Goal: Ask a question

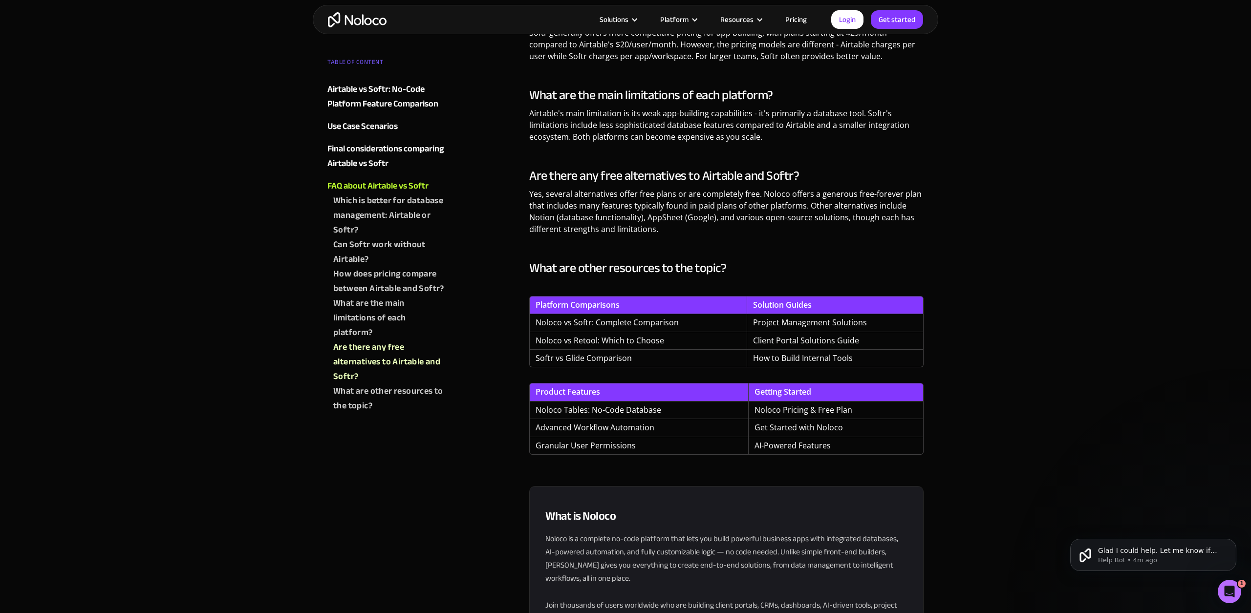
scroll to position [2610, 0]
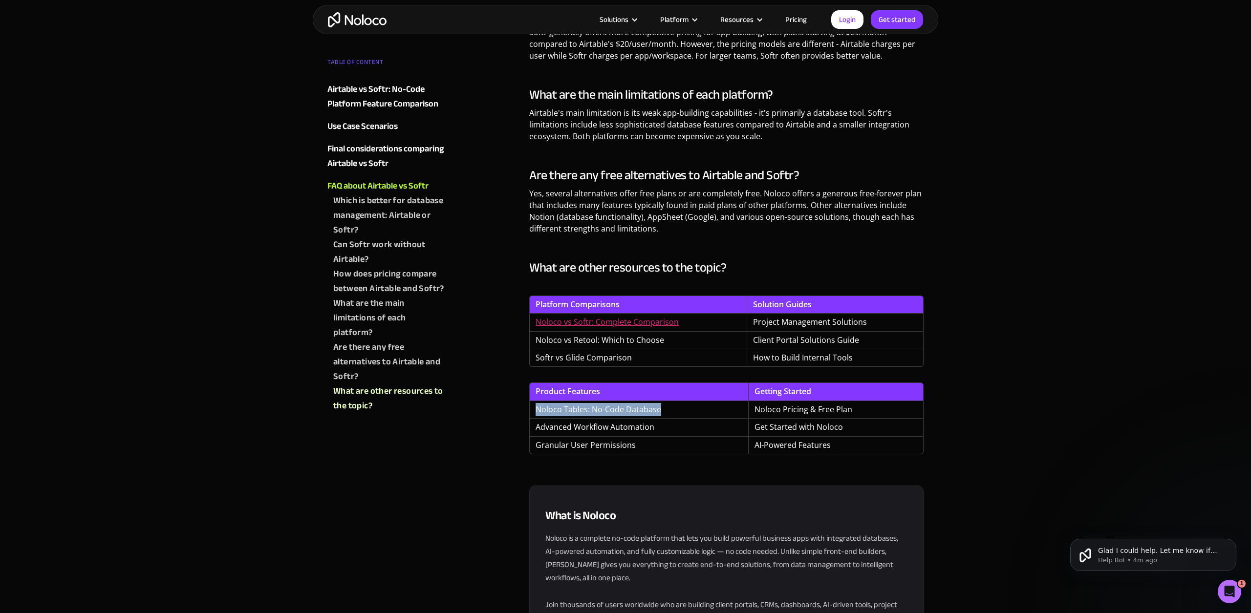
click at [624, 320] on link "Noloco vs Softr: Complete Comparison" at bounding box center [607, 322] width 143 height 11
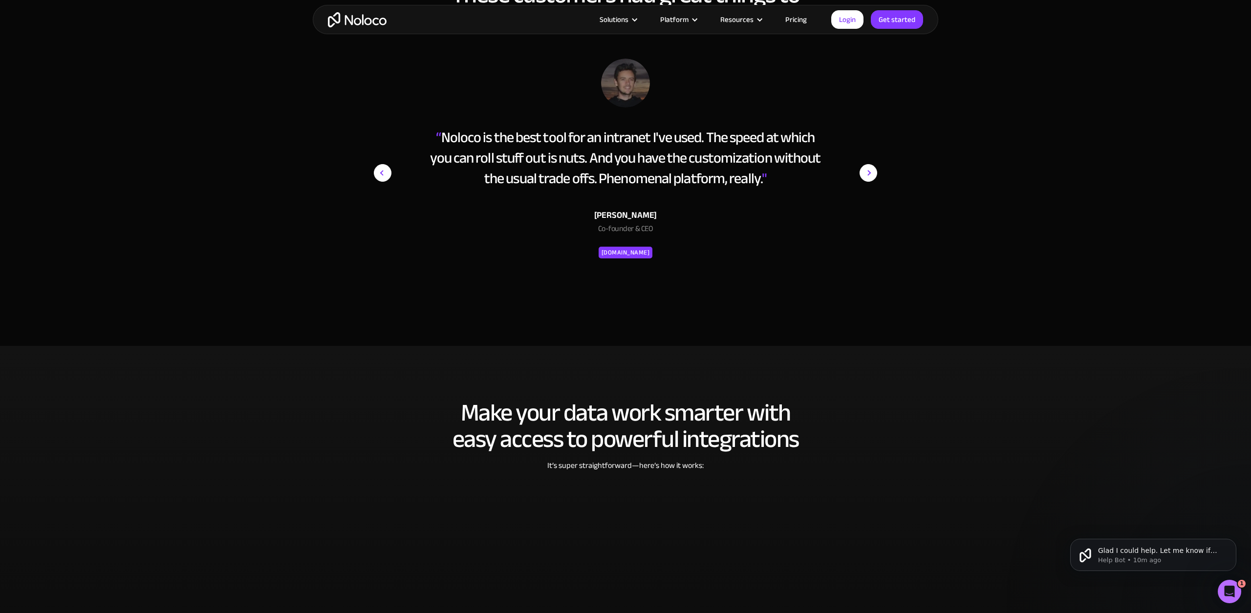
scroll to position [1729, 0]
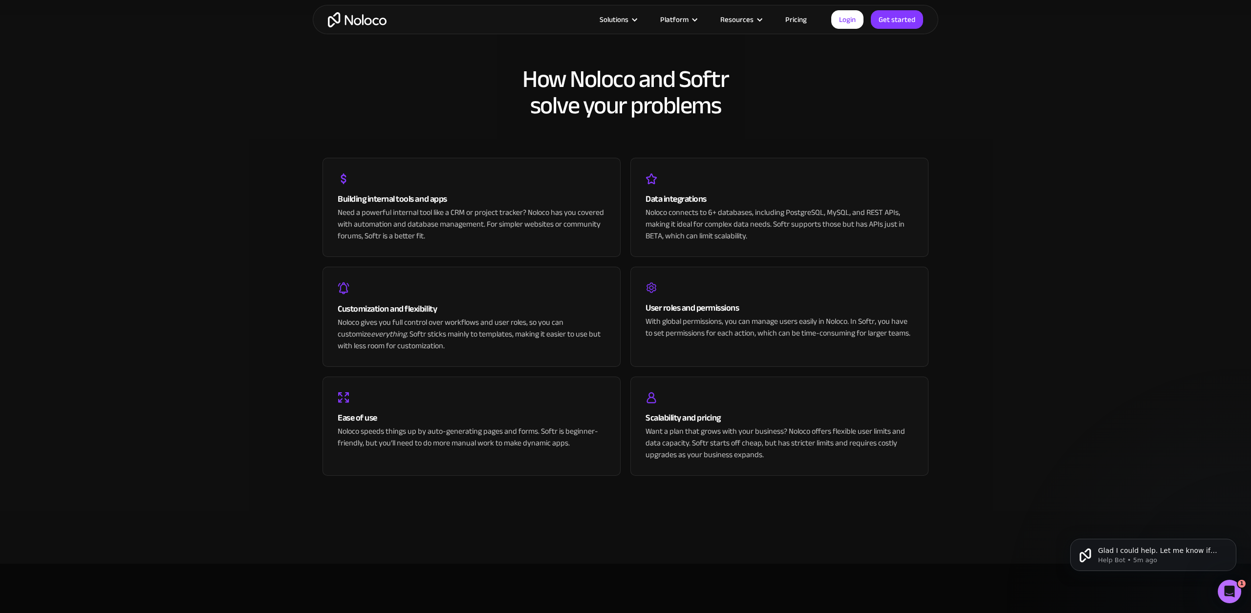
scroll to position [1974, 0]
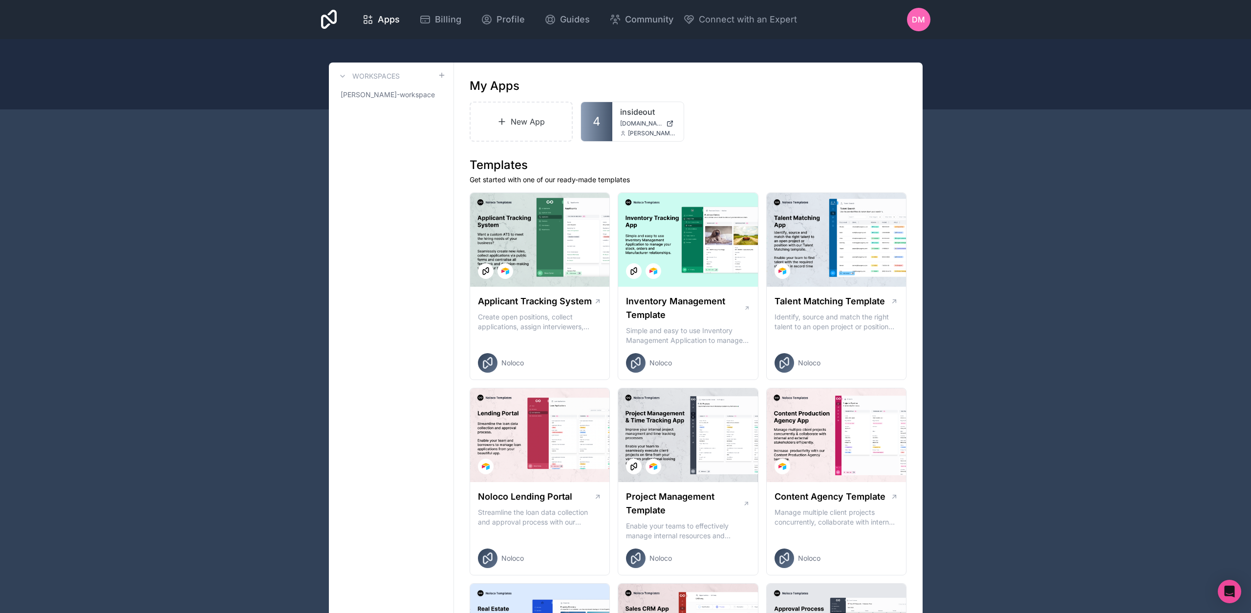
click at [624, 113] on link "insideout" at bounding box center [648, 112] width 56 height 12
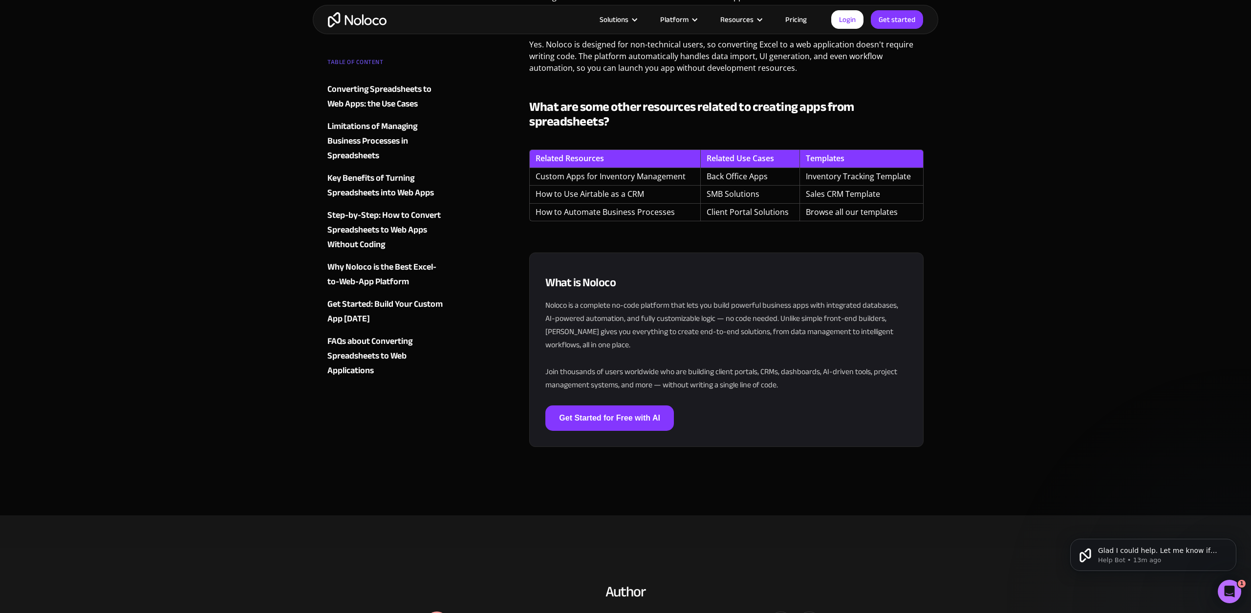
scroll to position [3798, 0]
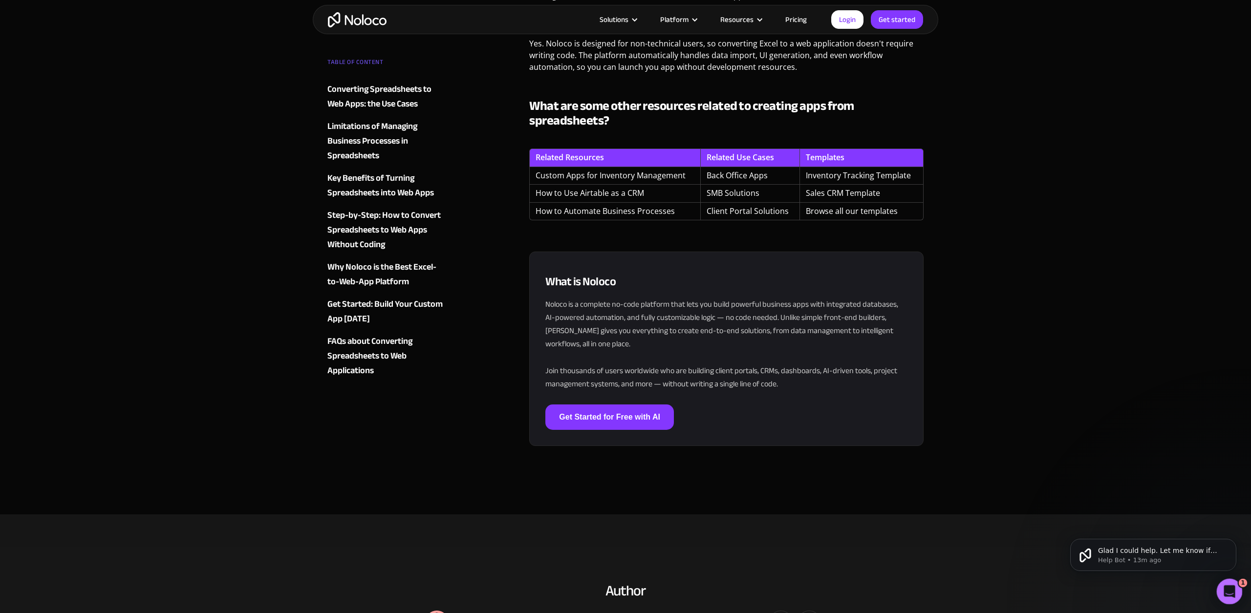
click at [1240, 590] on html at bounding box center [1228, 590] width 23 height 23
click at [1231, 591] on icon "Open Intercom Messenger" at bounding box center [1228, 591] width 16 height 16
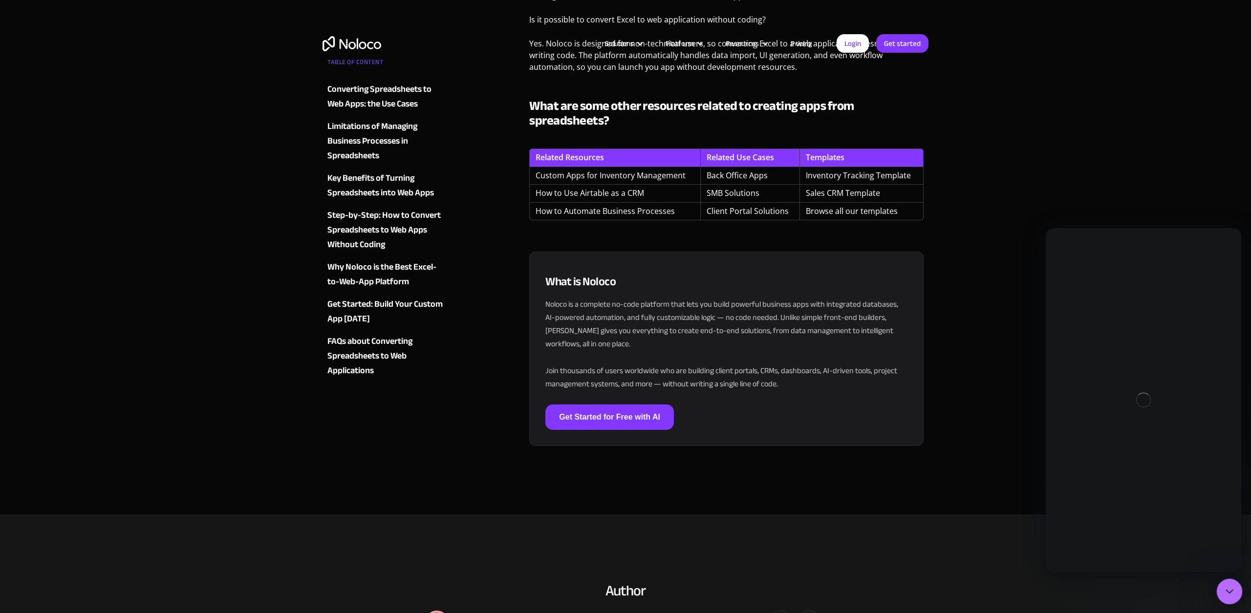
scroll to position [0, 0]
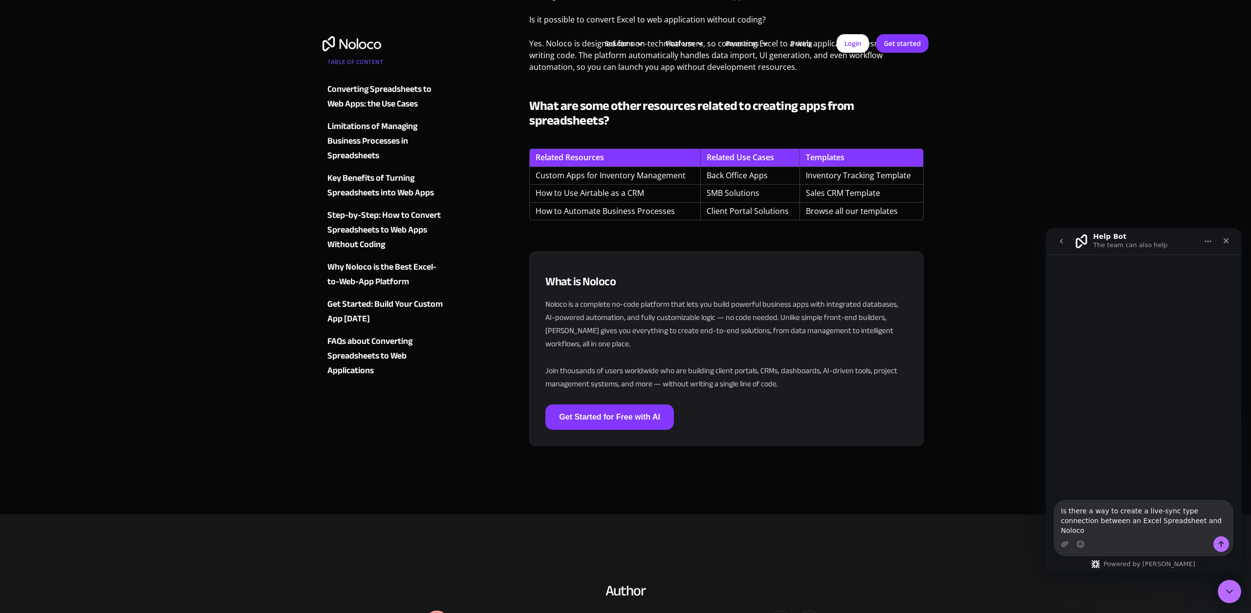
type textarea "Is there a way to create a live-sync type connection between an Excel Spreadshe…"
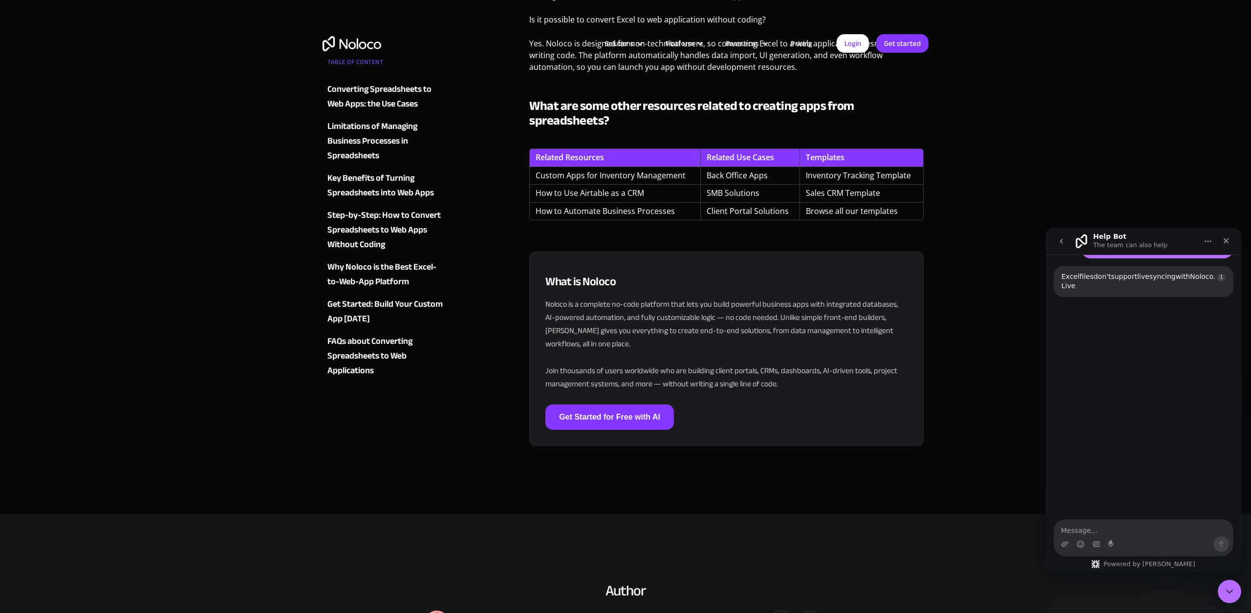
scroll to position [80, 0]
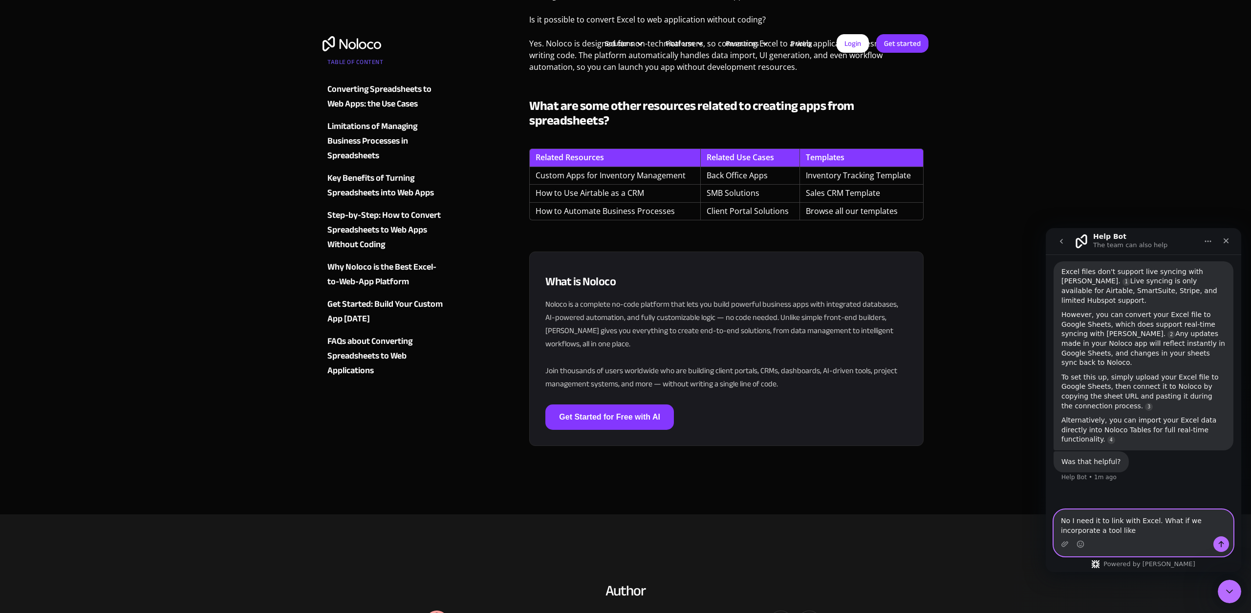
paste textarea "QueryStorm’s DataLinks"
type textarea "No I need it to link with Excel. What if we incorporate a tool like QueryStorm’…"
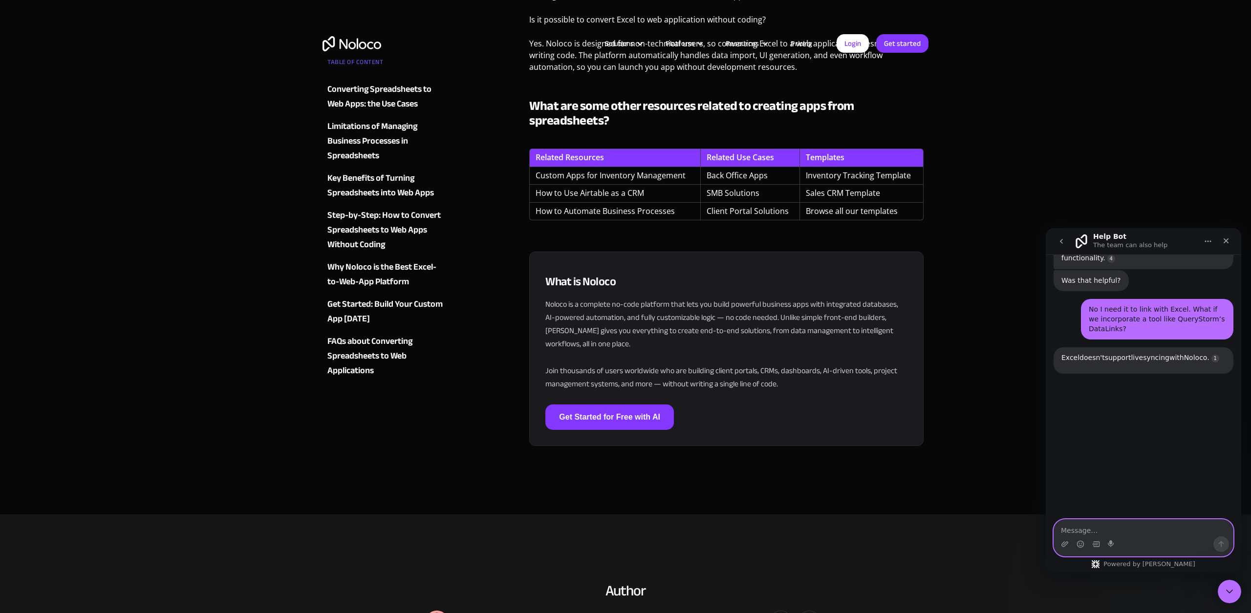
scroll to position [285, 0]
